Goal: Information Seeking & Learning: Learn about a topic

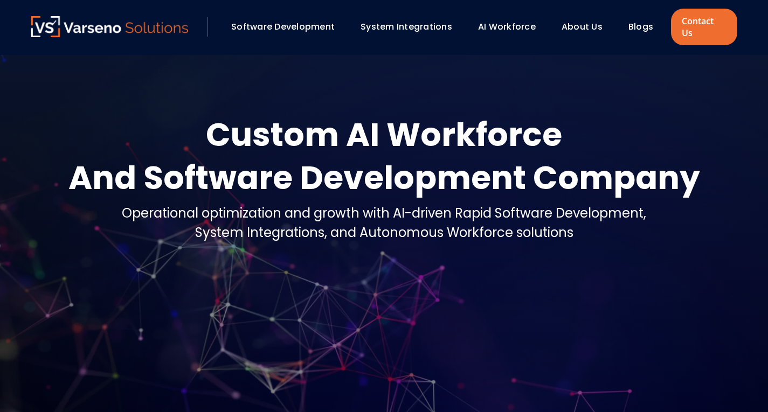
click at [305, 23] on link "Software Development" at bounding box center [282, 26] width 103 height 12
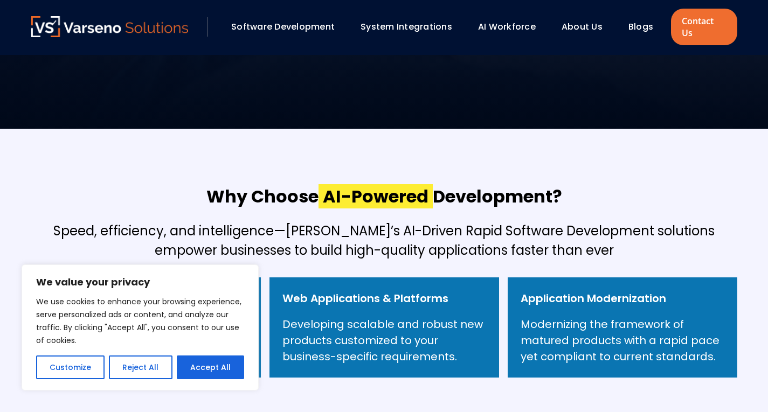
scroll to position [323, 0]
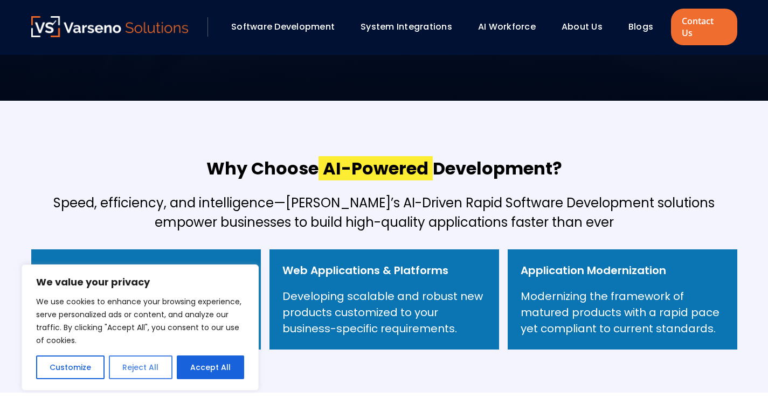
click at [151, 366] on button "Reject All" at bounding box center [140, 368] width 63 height 24
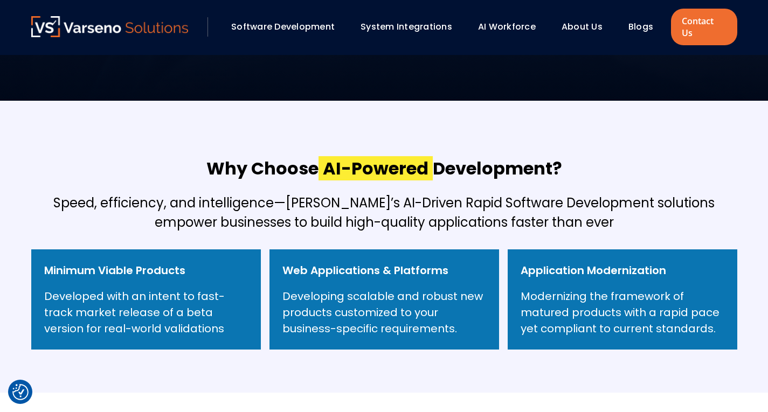
click at [297, 23] on link "Software Development" at bounding box center [282, 26] width 103 height 12
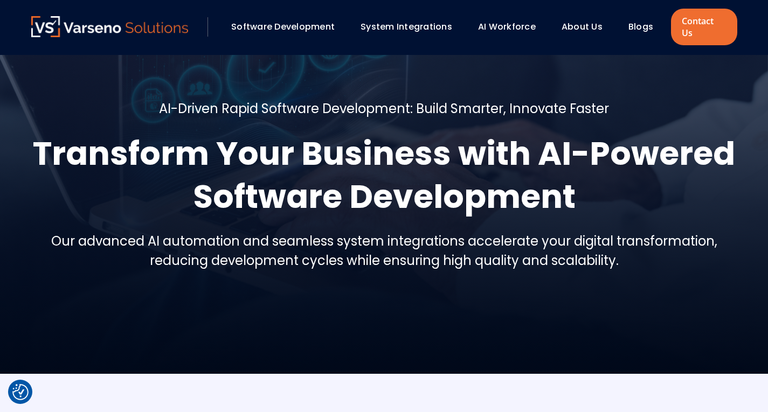
scroll to position [162, 0]
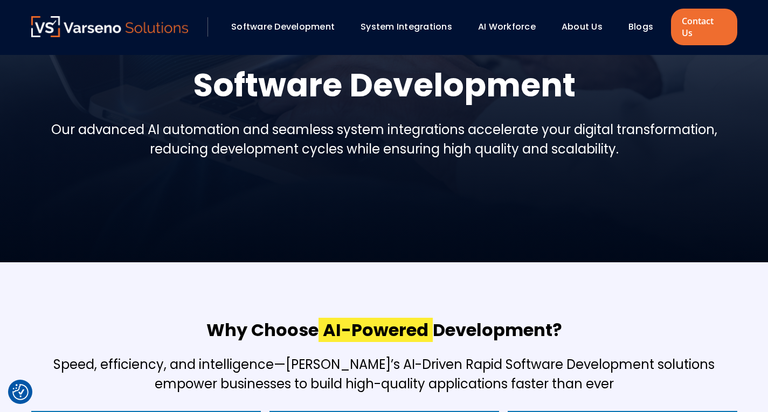
click at [329, 20] on link "Software Development" at bounding box center [282, 26] width 103 height 12
